Goal: Obtain resource: Obtain resource

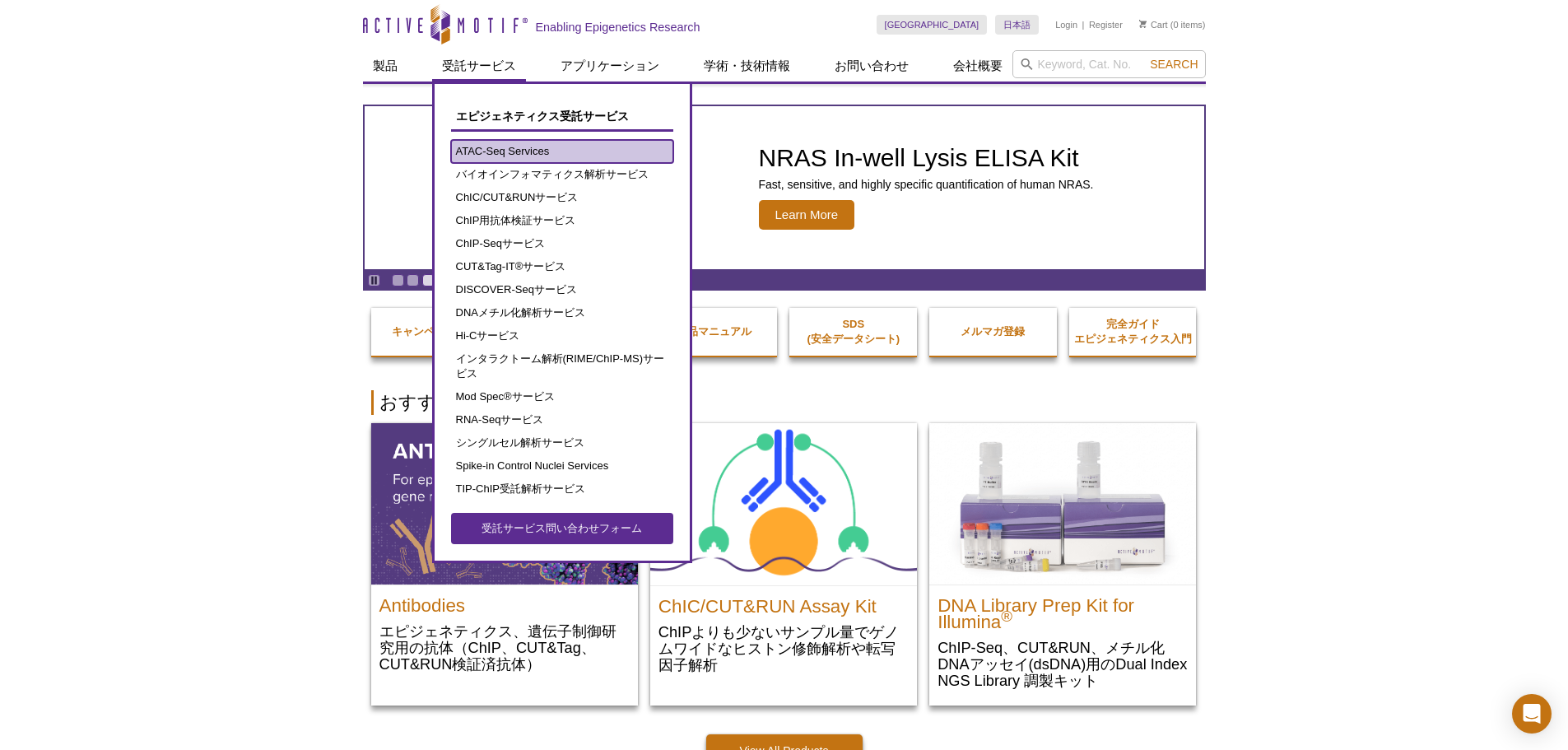
click at [498, 146] on link "ATAC-Seq Services" at bounding box center [561, 152] width 222 height 23
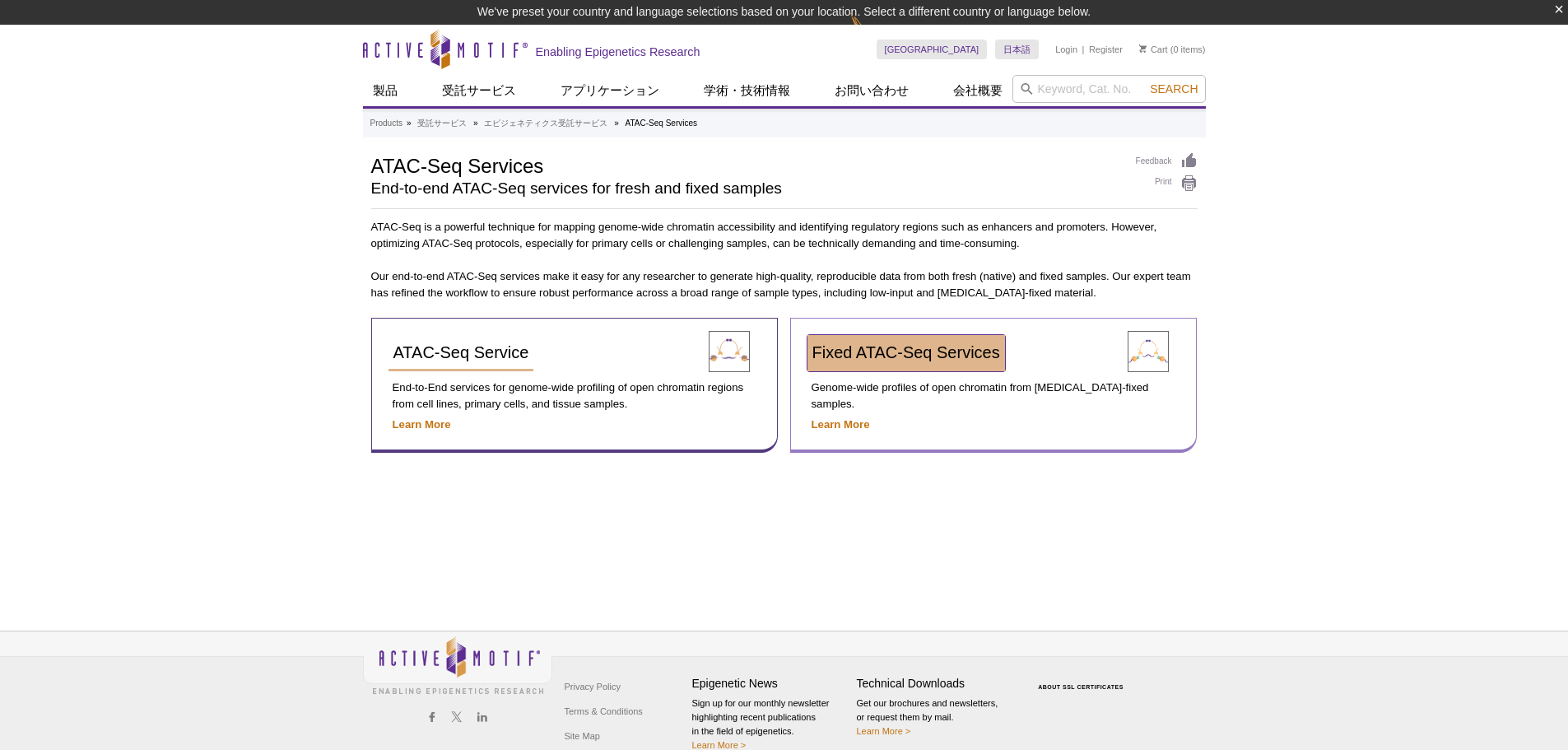
click at [959, 348] on span "Fixed ATAC-Seq Services" at bounding box center [906, 352] width 188 height 18
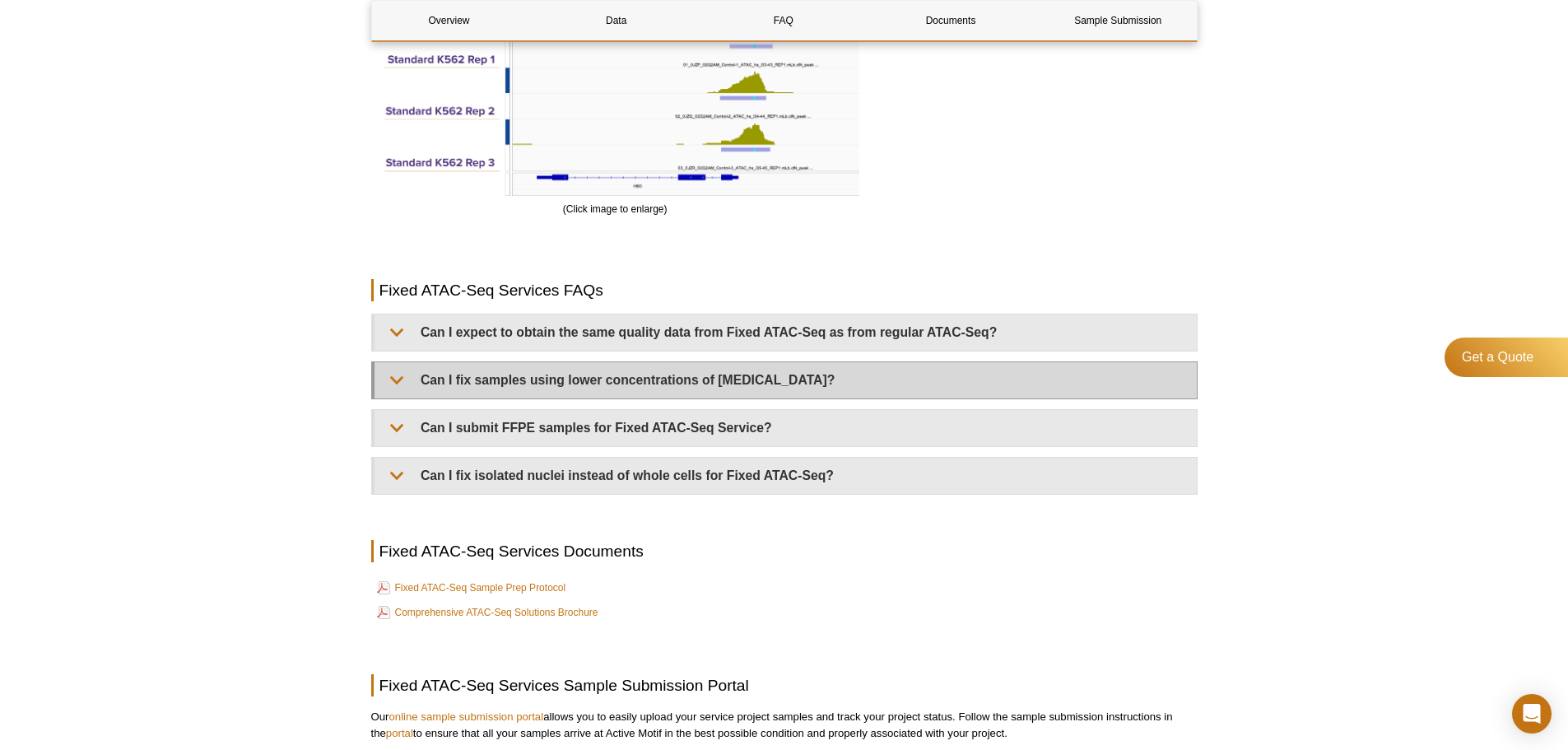
scroll to position [3314, 0]
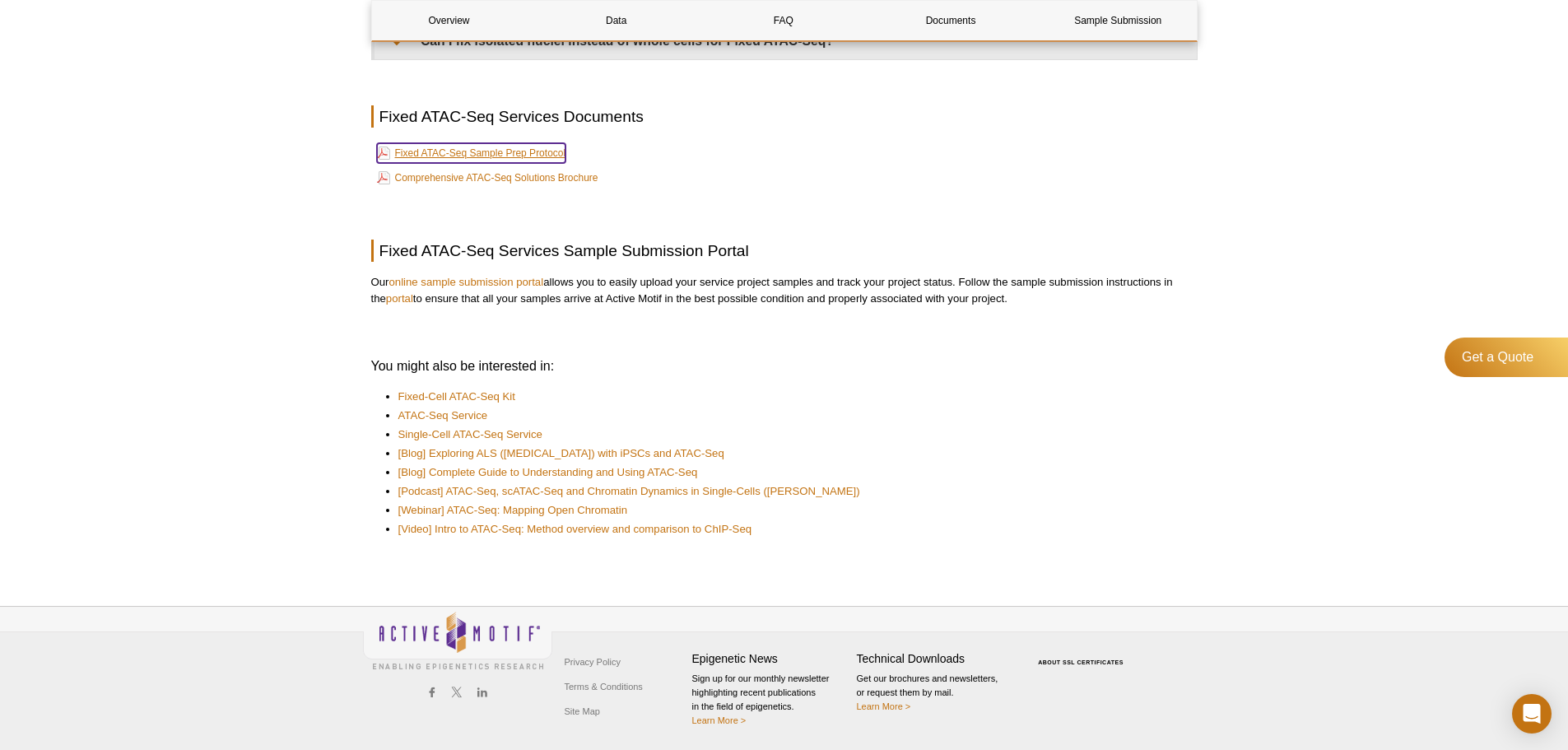
click at [498, 152] on link "Fixed ATAC-Seq Sample Prep Protocol" at bounding box center [471, 153] width 189 height 20
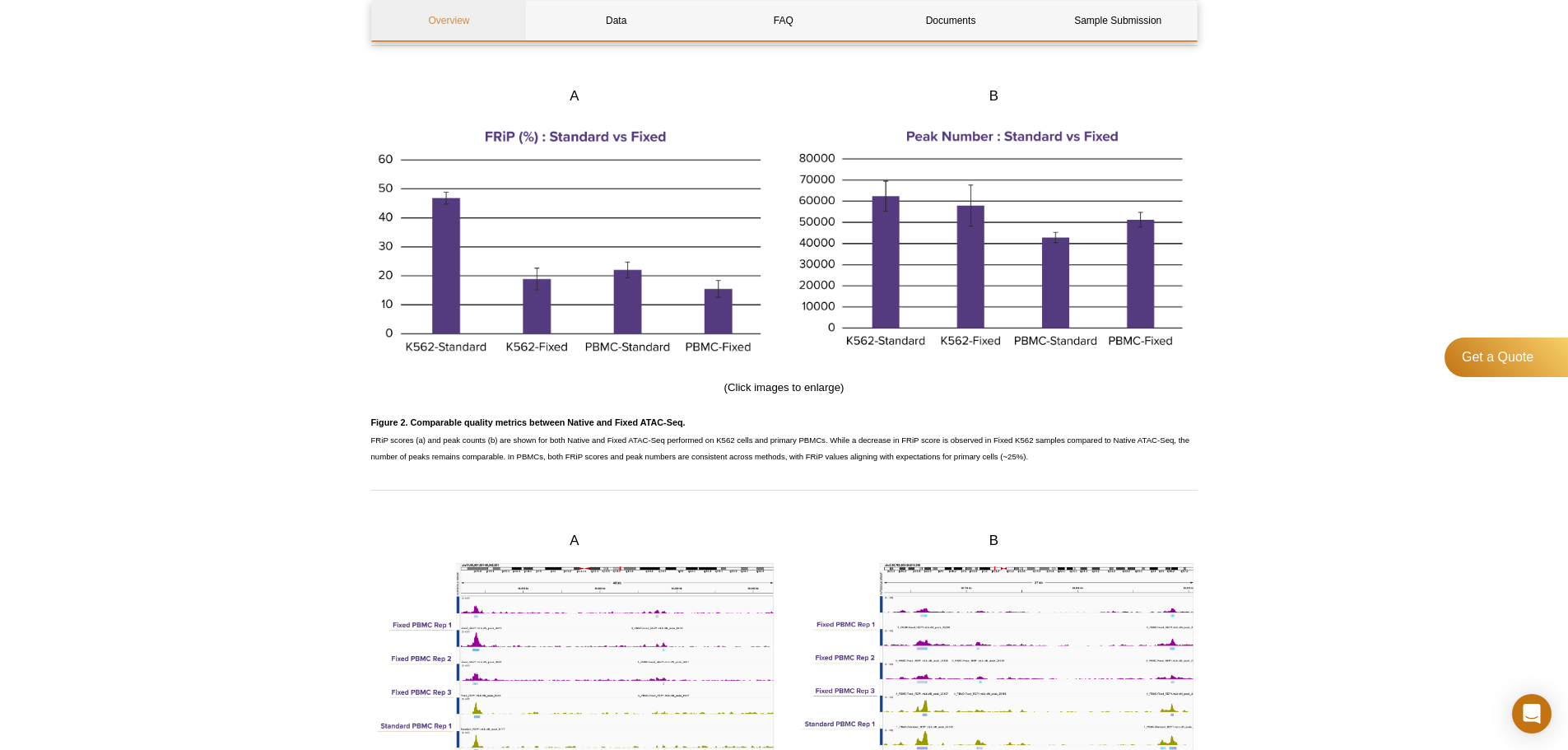
scroll to position [1228, 0]
